Goal: Navigation & Orientation: Find specific page/section

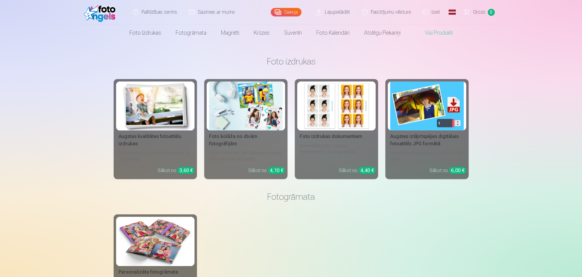
click at [291, 11] on link "Galerija" at bounding box center [286, 12] width 31 height 9
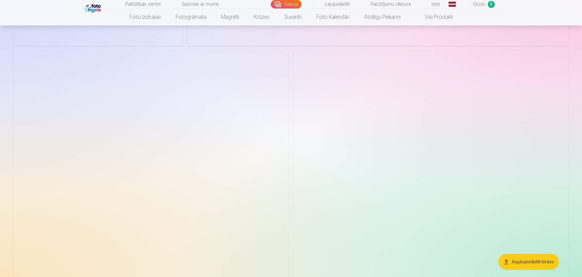
scroll to position [273, 0]
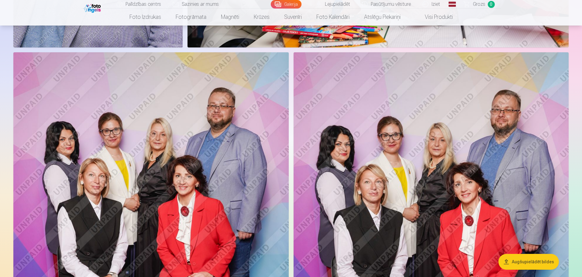
click at [133, 108] on img at bounding box center [150, 258] width 275 height 413
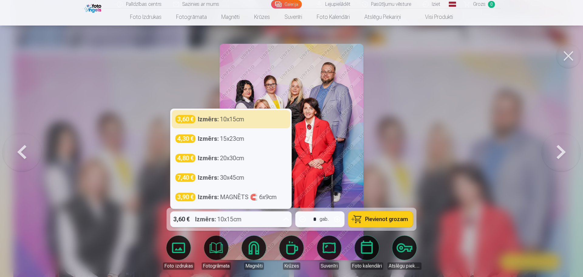
click at [286, 221] on icon at bounding box center [287, 218] width 6 height 3
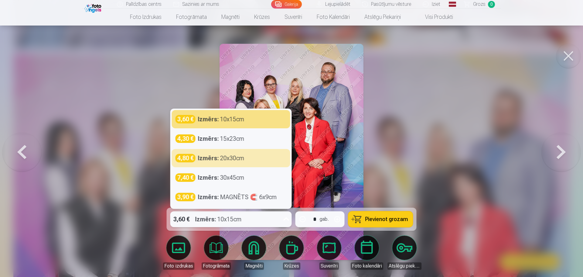
click at [87, 117] on div at bounding box center [291, 138] width 583 height 277
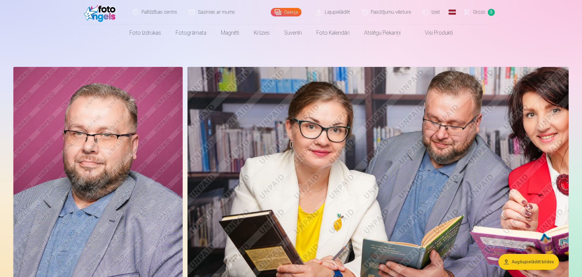
click at [443, 32] on link "Visi produkti" at bounding box center [434, 32] width 52 height 17
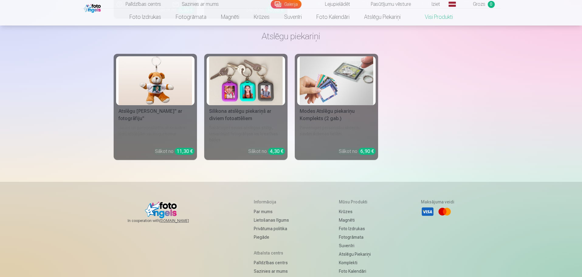
scroll to position [1434, 0]
